Goal: Transaction & Acquisition: Purchase product/service

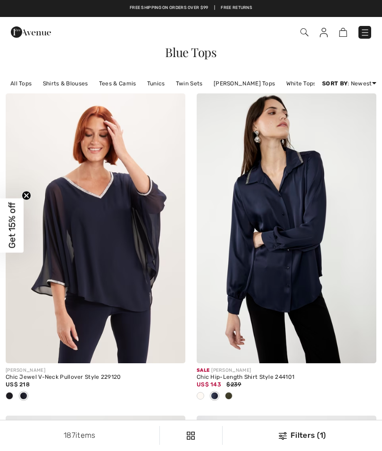
checkbox input "true"
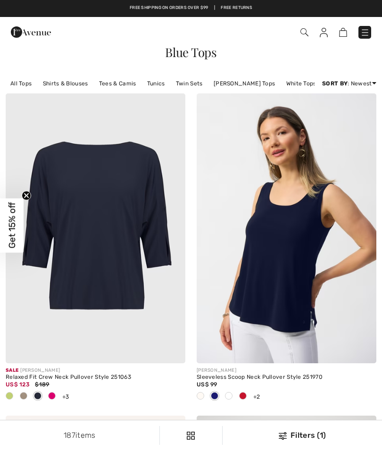
checkbox input "true"
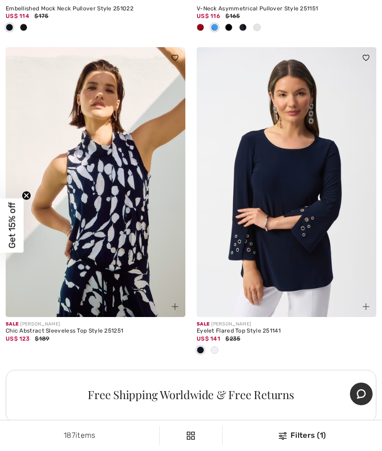
scroll to position [5753, 0]
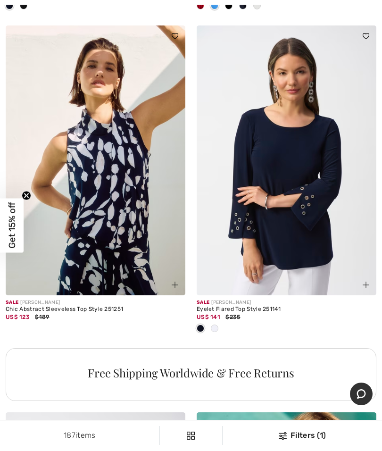
click at [301, 198] on img at bounding box center [287, 160] width 180 height 270
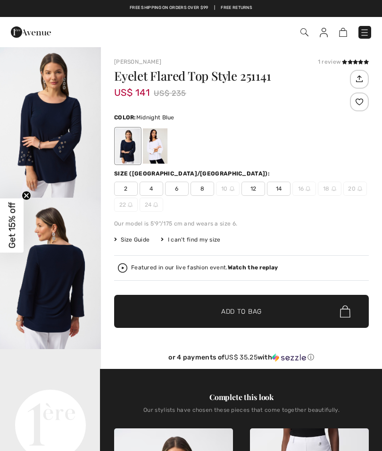
checkbox input "true"
click at [281, 188] on span "14" at bounding box center [279, 189] width 24 height 14
